Goal: Use online tool/utility: Utilize a website feature to perform a specific function

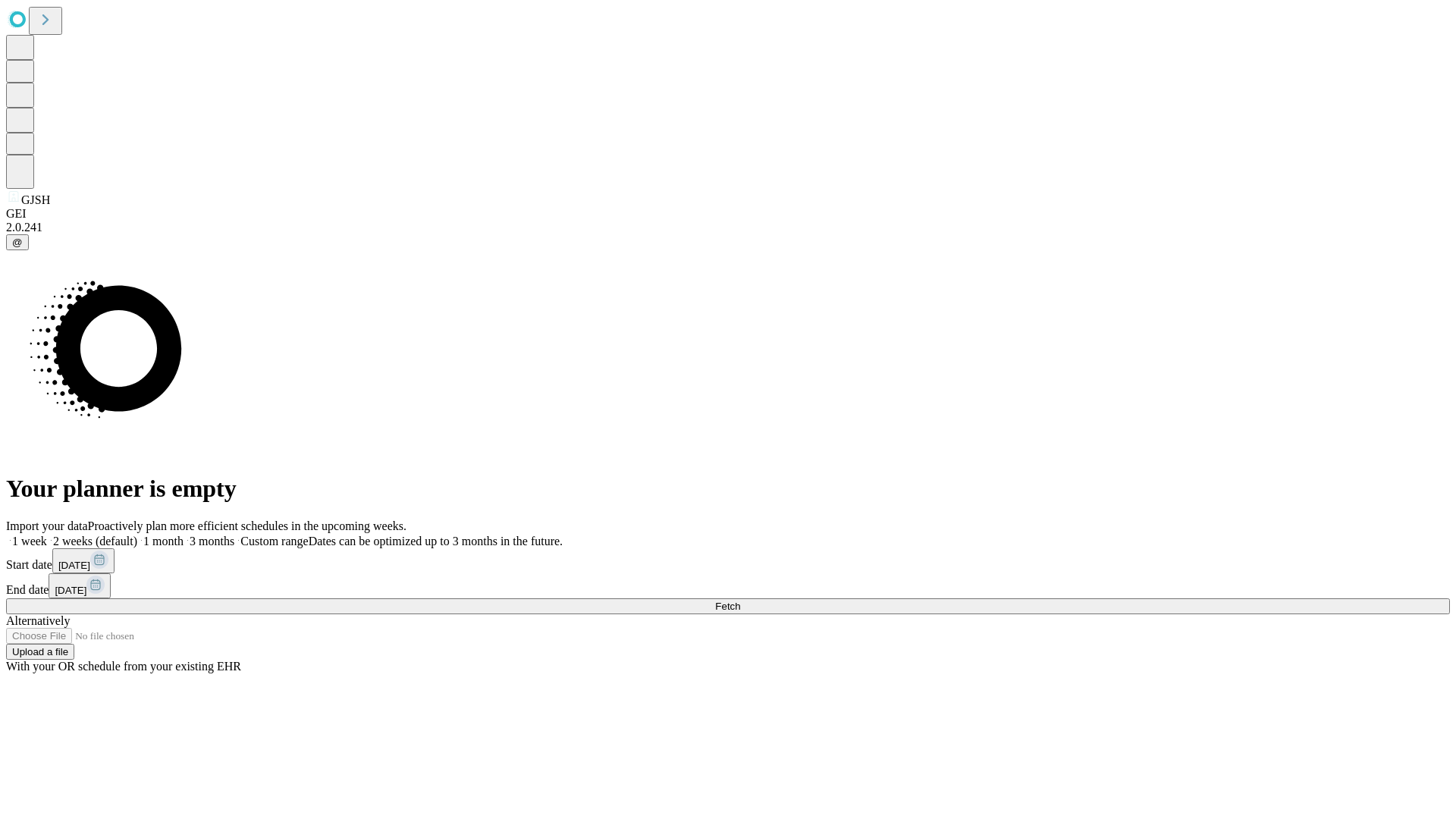
click at [740, 600] on span "Fetch" at bounding box center [727, 605] width 25 height 11
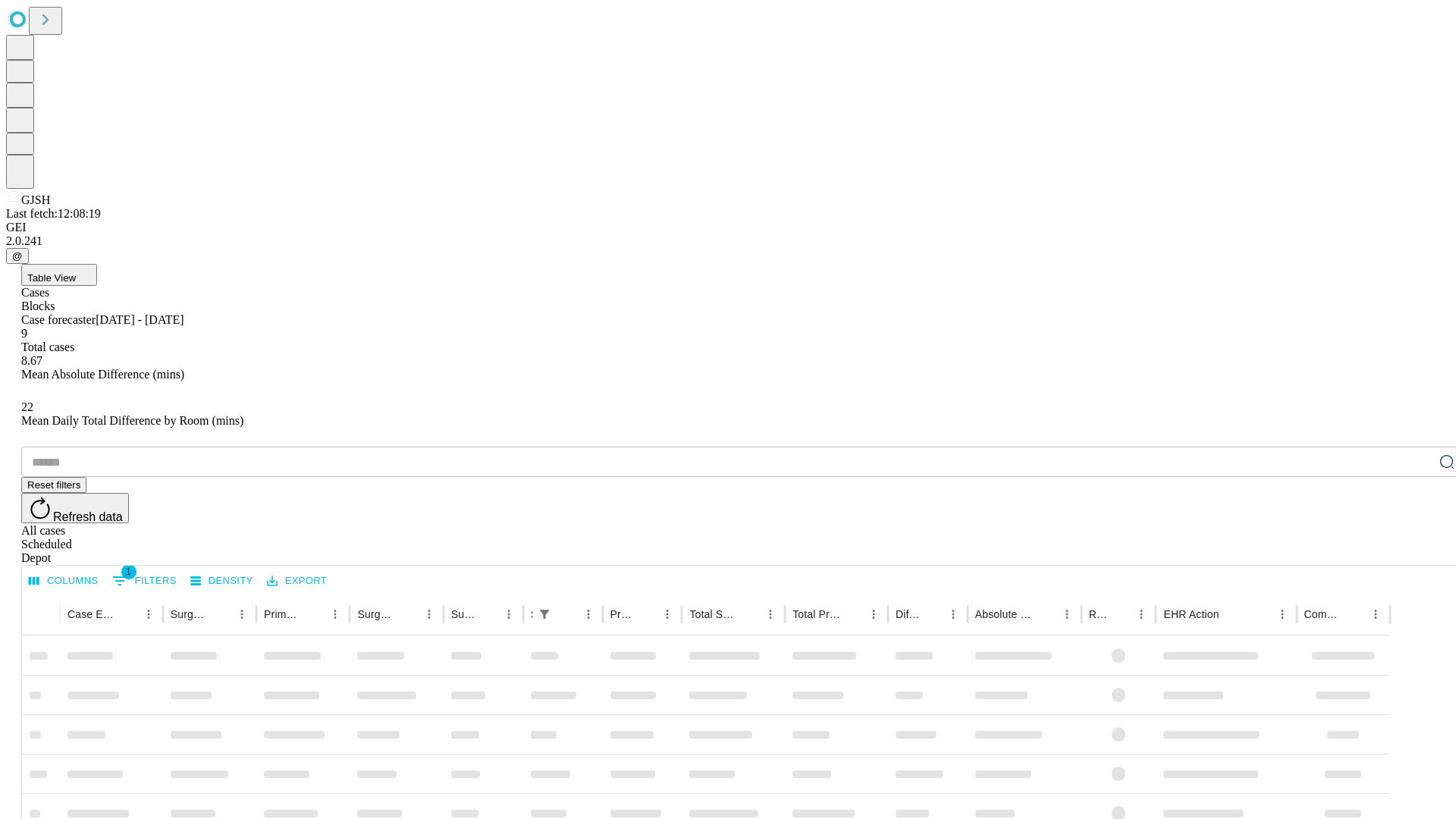
click at [76, 272] on span "Table View" at bounding box center [51, 277] width 49 height 11
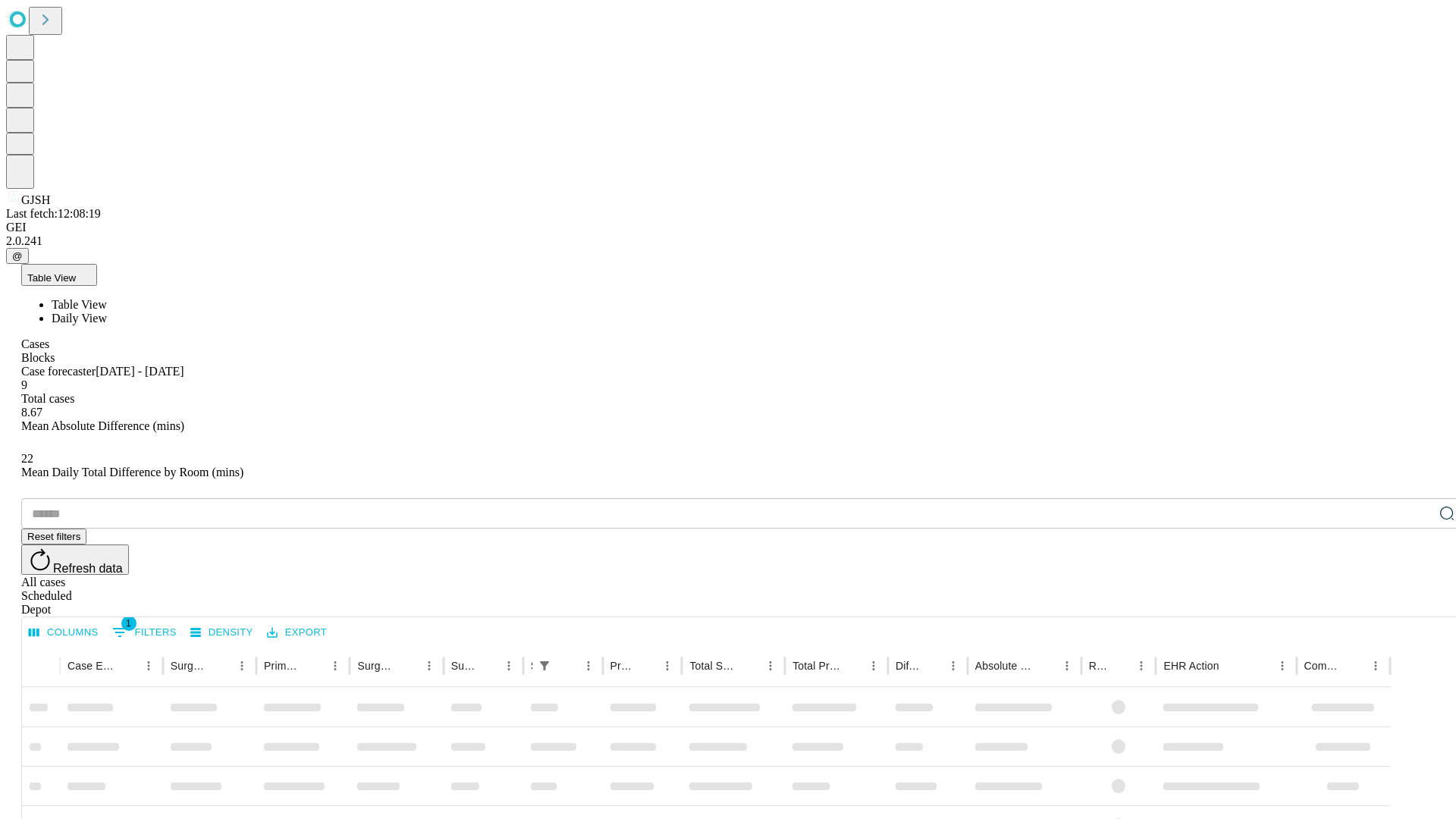
click at [107, 312] on span "Daily View" at bounding box center [79, 318] width 56 height 13
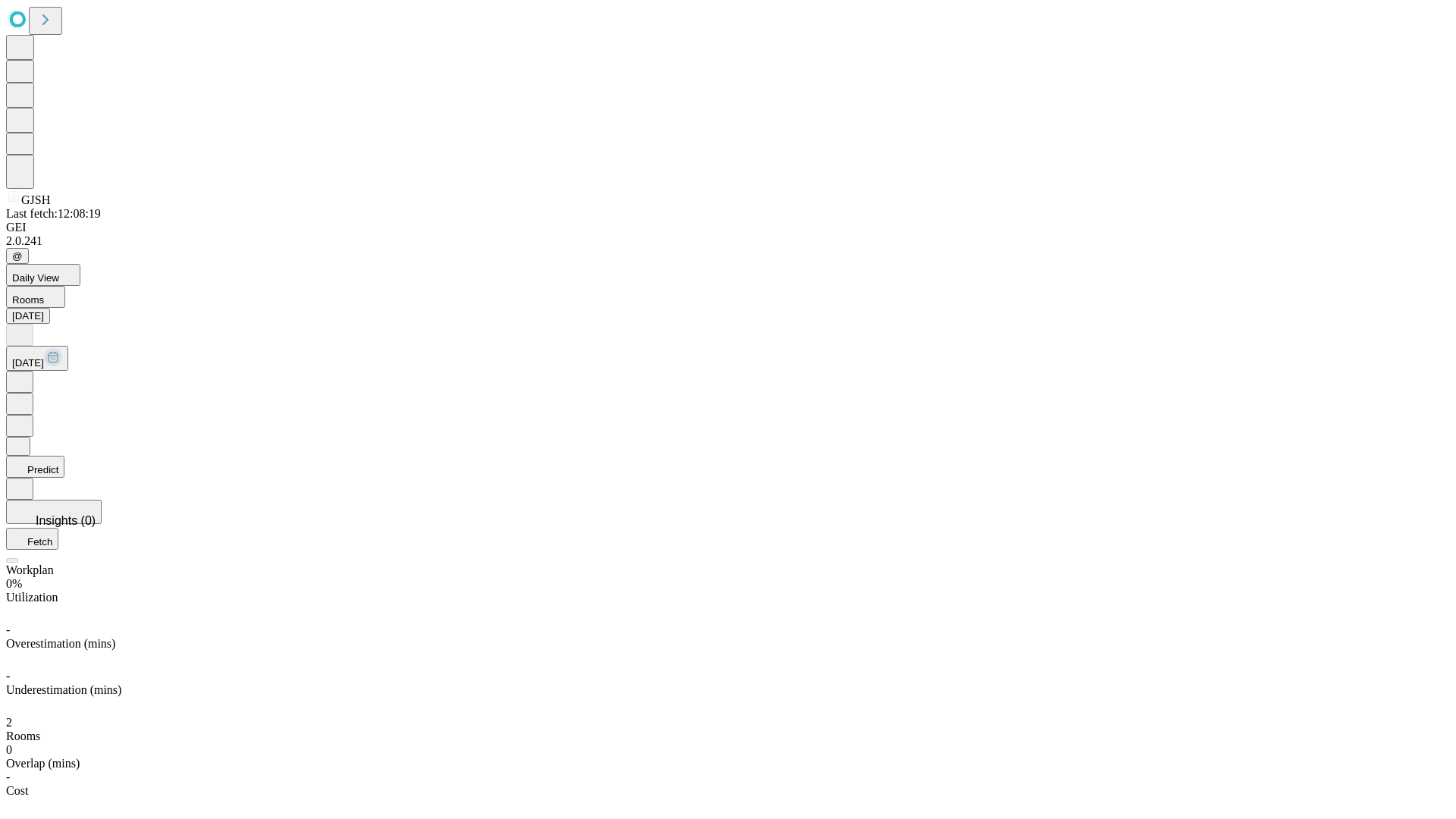
click at [64, 456] on button "Predict" at bounding box center [35, 466] width 58 height 22
